Goal: Information Seeking & Learning: Learn about a topic

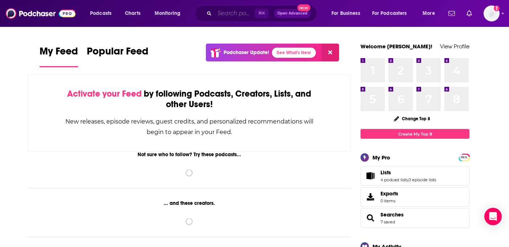
click at [236, 15] on input "Search podcasts, credits, & more..." at bounding box center [235, 14] width 40 height 12
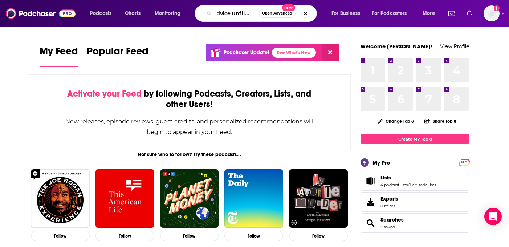
scroll to position [0, 8]
type input "advice unfiltered"
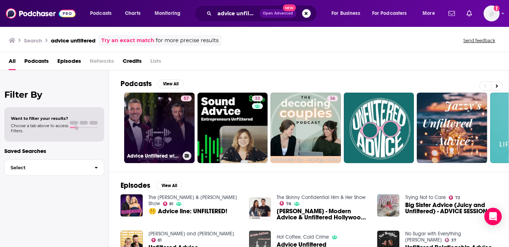
click at [168, 139] on link "57 Advice Unfiltered with [PERSON_NAME] and [PERSON_NAME]" at bounding box center [159, 128] width 70 height 70
